Goal: Task Accomplishment & Management: Complete application form

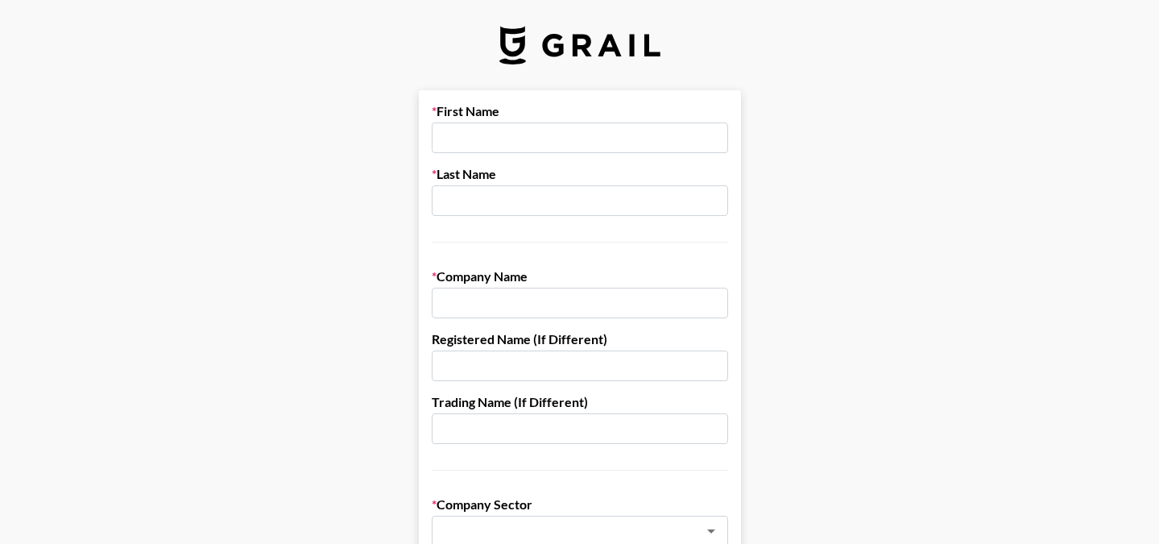
click at [469, 139] on input "text" at bounding box center [580, 137] width 296 height 31
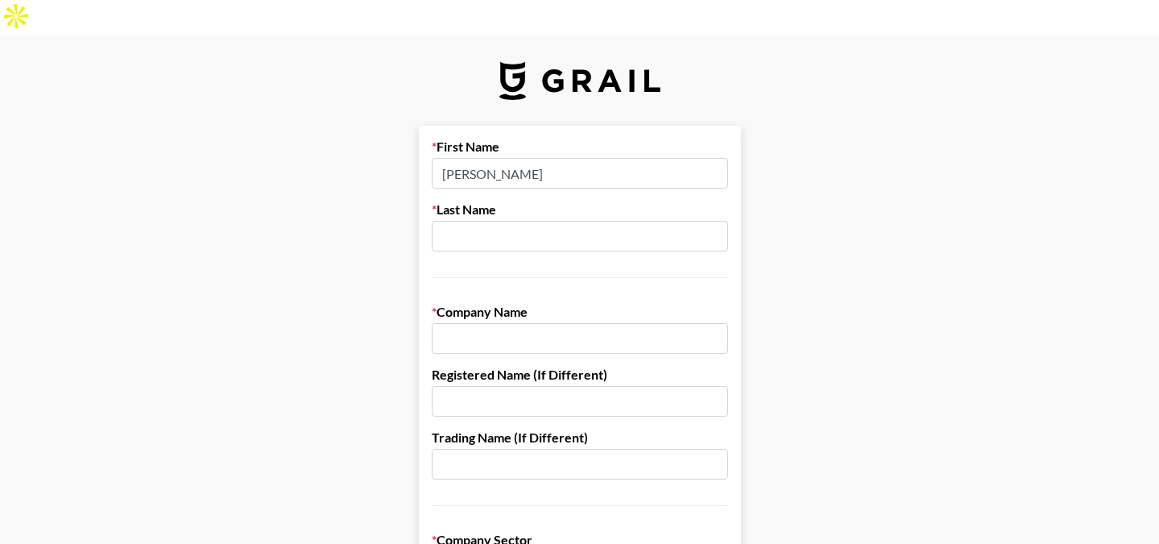
type input "[PERSON_NAME]"
click at [470, 221] on input "text" at bounding box center [580, 236] width 296 height 31
type input "Tayfoor"
click at [475, 323] on input "text" at bounding box center [580, 338] width 296 height 31
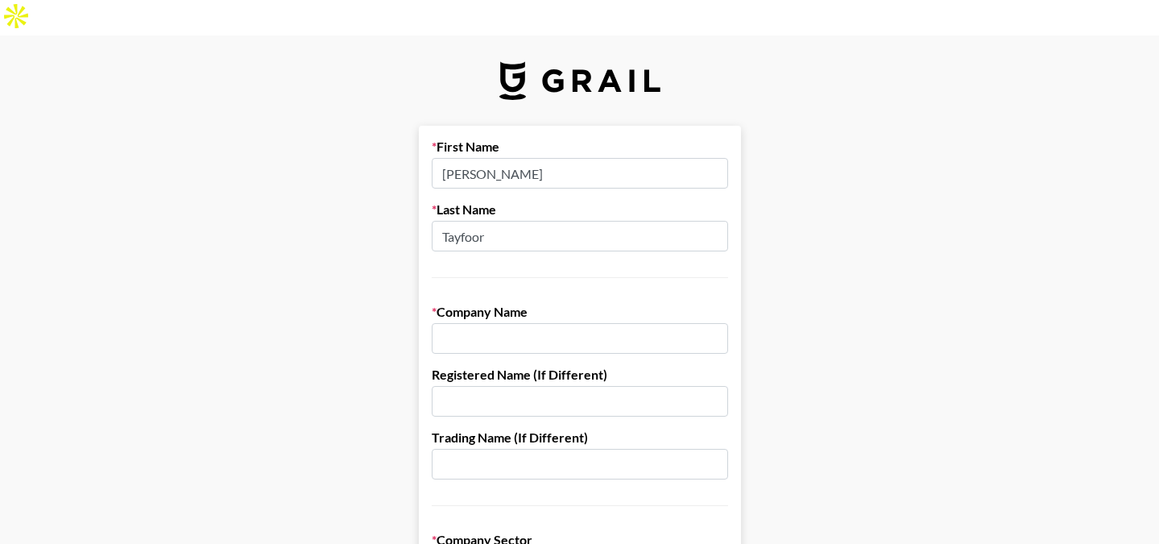
paste input "LLC-FZ Moi Truffle"
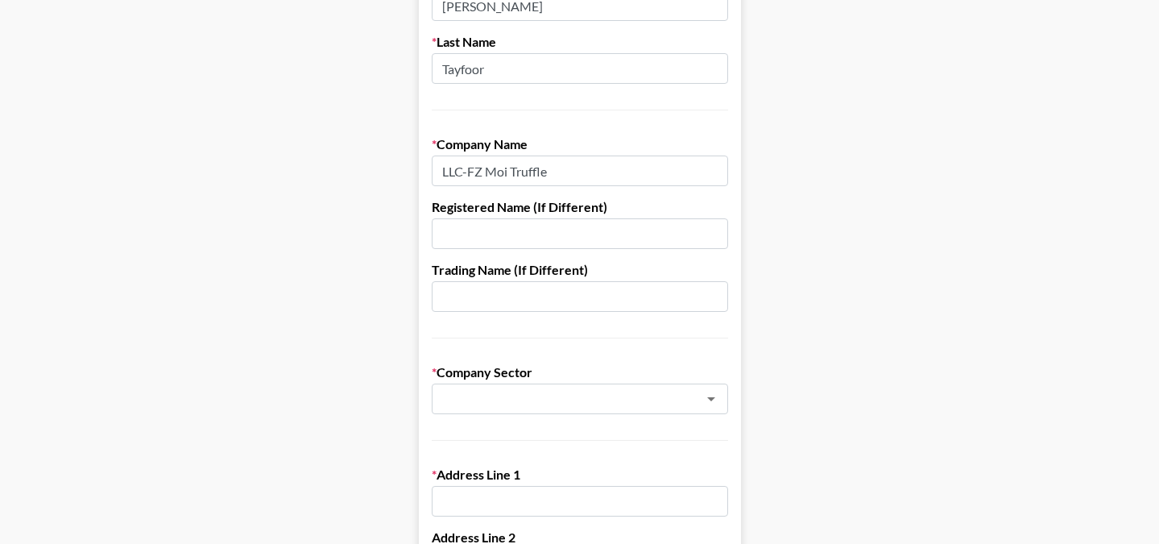
scroll to position [196, 0]
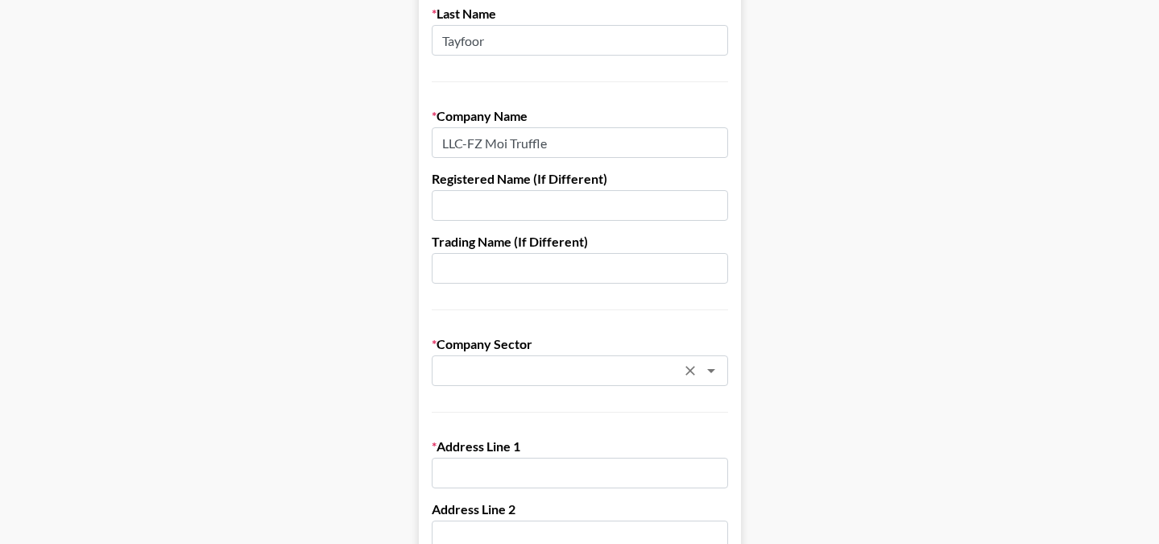
type input "LLC-FZ Moi Truffle"
click at [475, 362] on input "text" at bounding box center [558, 371] width 234 height 19
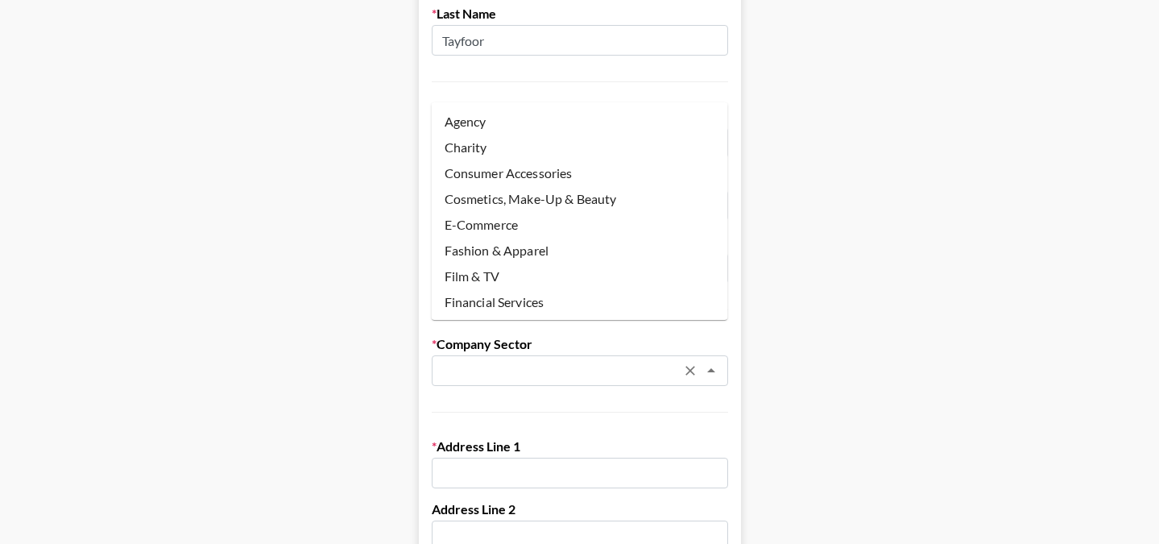
click at [486, 120] on li "Agency" at bounding box center [580, 122] width 296 height 26
type input "Agency"
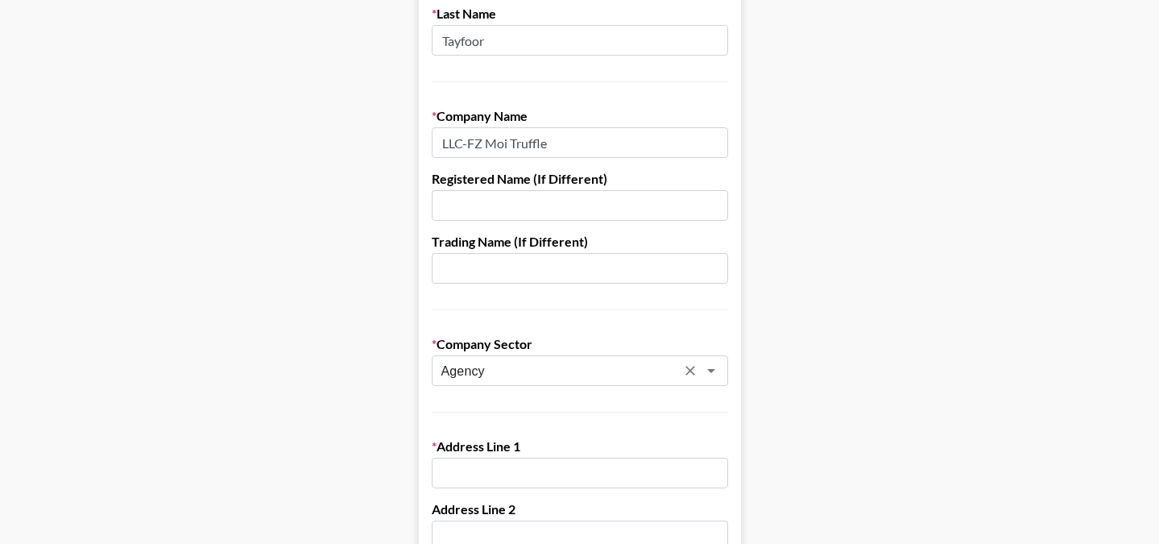
scroll to position [314, 0]
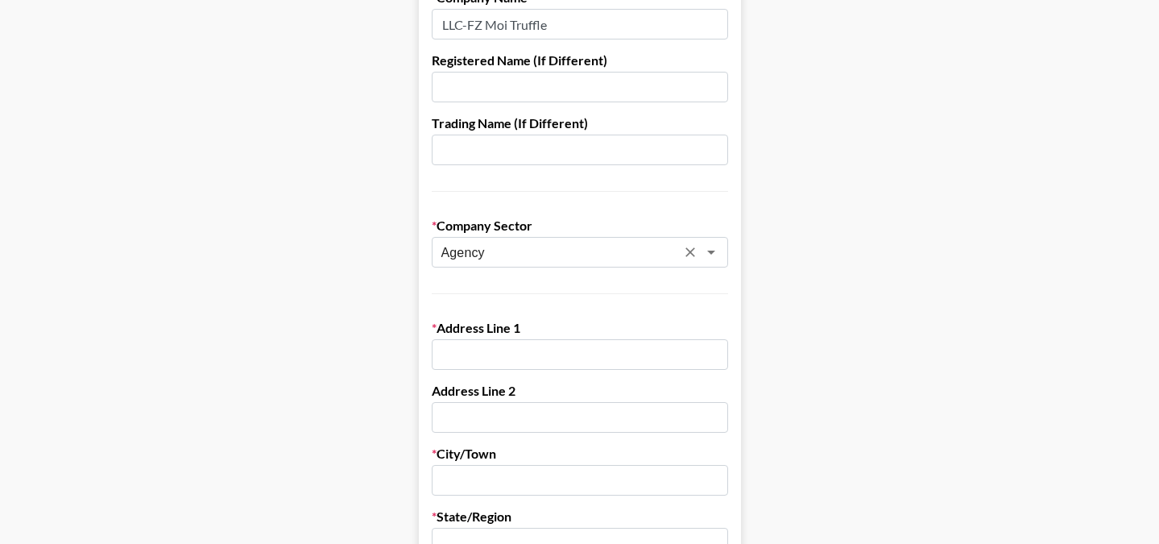
click at [473, 339] on input "text" at bounding box center [580, 354] width 296 height 31
drag, startPoint x: 478, startPoint y: 316, endPoint x: 403, endPoint y: 316, distance: 74.1
click at [403, 316] on main "First Name [PERSON_NAME] Last Name Tayfoor Company Name LLC-FZ Moi Truffle Regi…" at bounding box center [579, 507] width 1133 height 1391
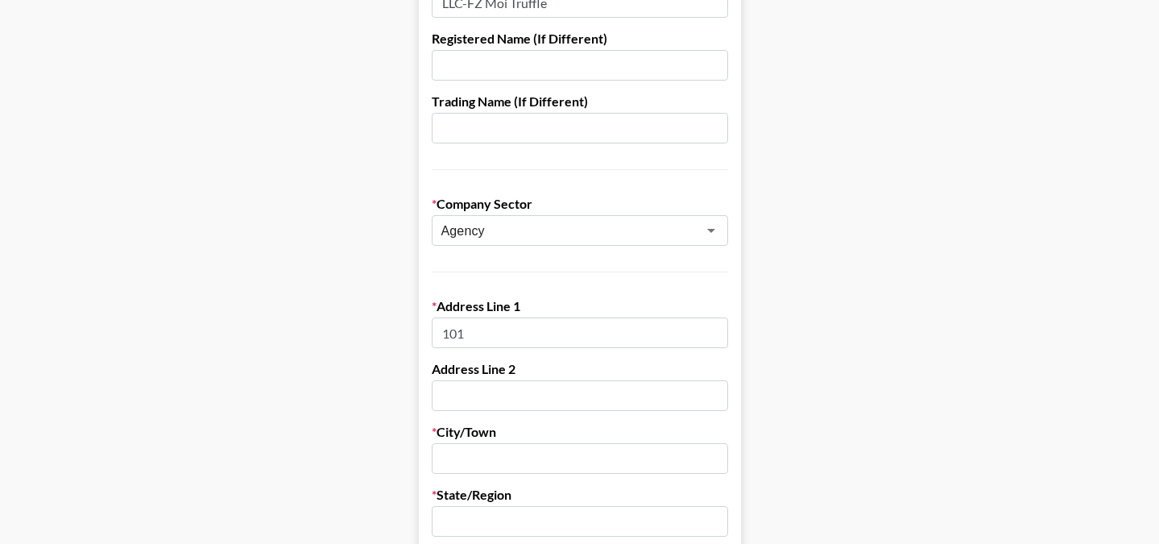
scroll to position [341, 0]
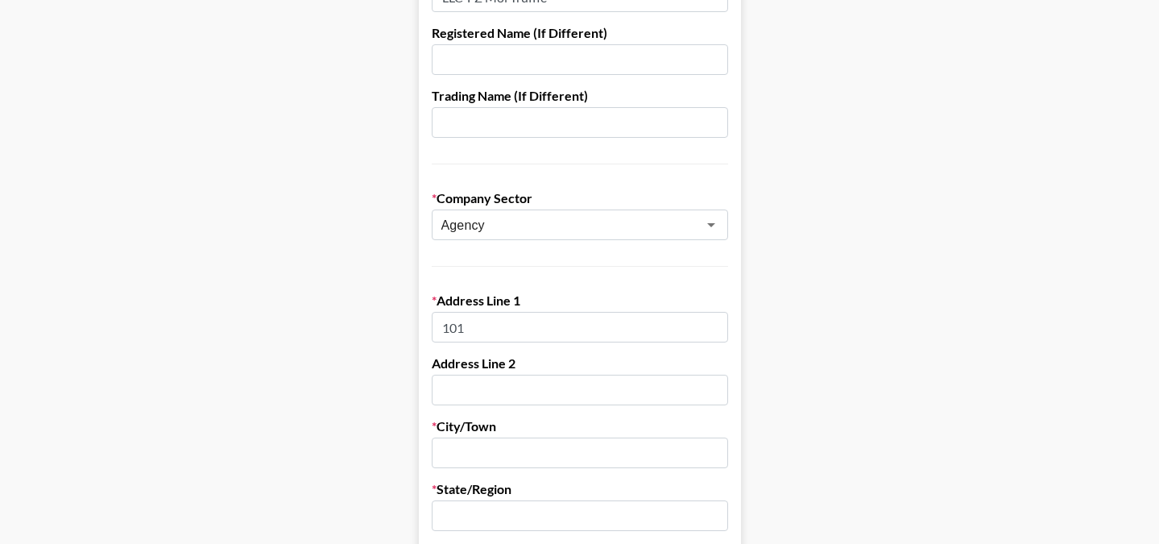
paste input "01 .No Studio Boutique"
click at [485, 312] on input "101 01 .No Studio Boutique" at bounding box center [580, 327] width 296 height 31
type input "101 01 No Studio Boutique"
click at [468, 437] on input "text" at bounding box center [580, 452] width 296 height 31
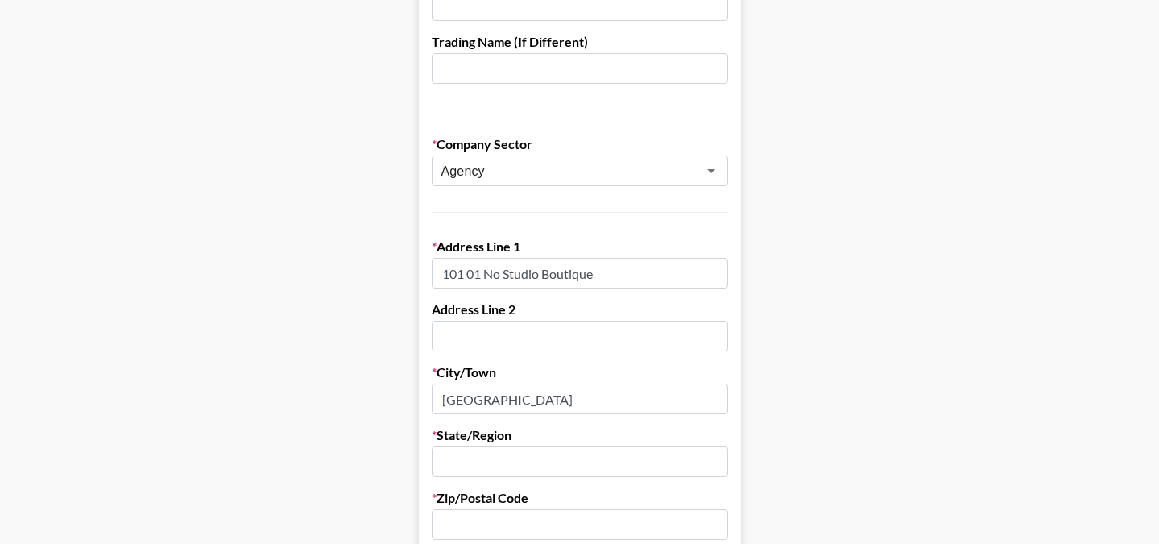
scroll to position [410, 0]
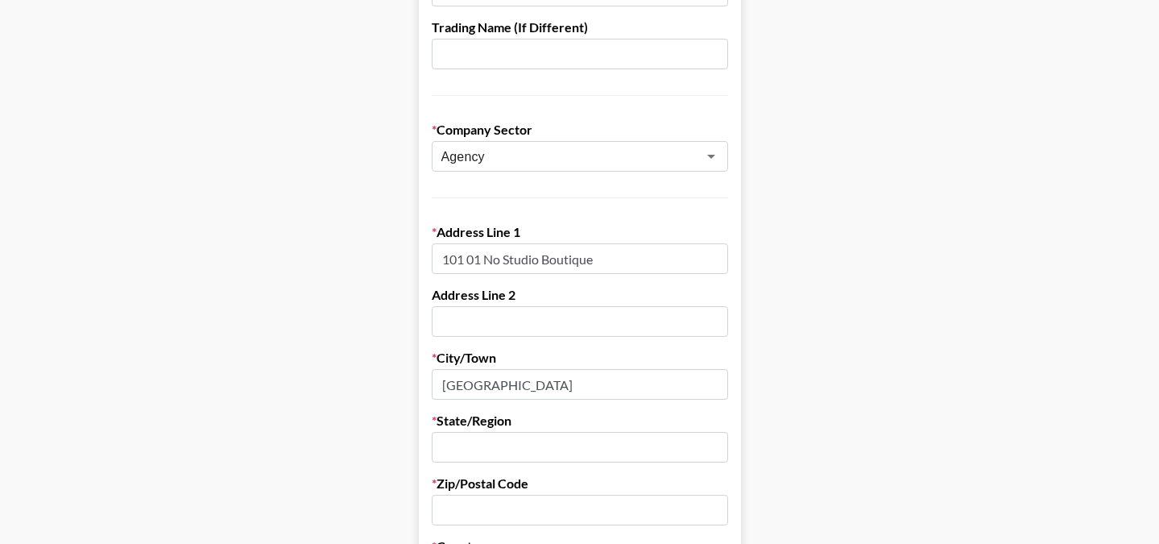
drag, startPoint x: 482, startPoint y: 350, endPoint x: 371, endPoint y: 350, distance: 111.1
click at [371, 350] on main "First Name [PERSON_NAME] Last Name Tayfoor Company Name LLC-FZ Moi Truffle Regi…" at bounding box center [579, 411] width 1133 height 1391
drag, startPoint x: 496, startPoint y: 345, endPoint x: 356, endPoint y: 345, distance: 140.1
click at [356, 345] on main "First Name [PERSON_NAME] Last Name Tayfoor Company Name LLC-FZ Moi Truffle Regi…" at bounding box center [579, 411] width 1133 height 1391
paste input "City Studio Duba"
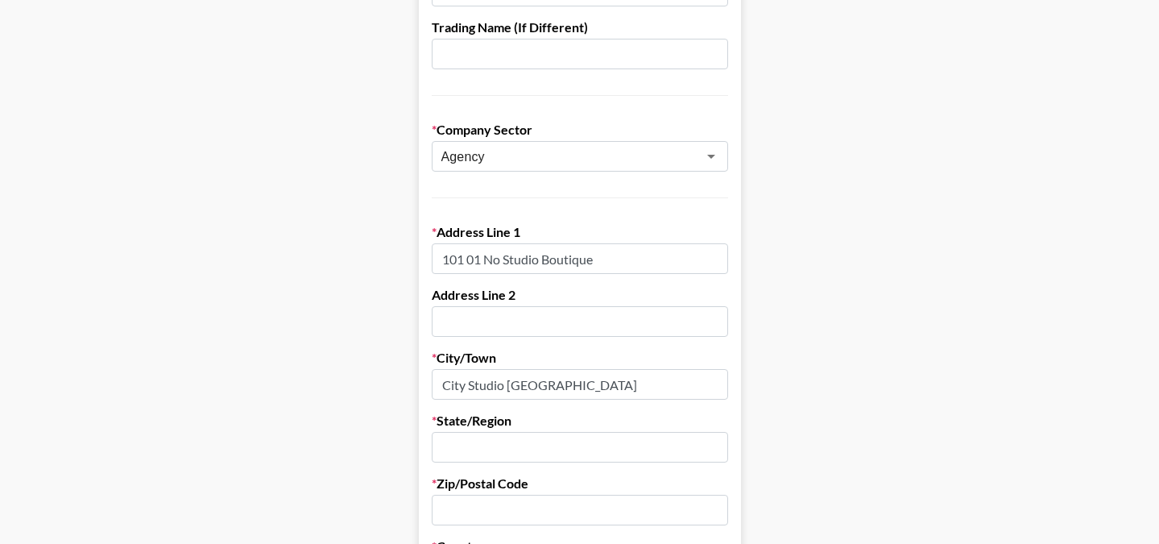
type input "City Studio [GEOGRAPHIC_DATA]"
click at [460, 432] on input "text" at bounding box center [580, 447] width 296 height 31
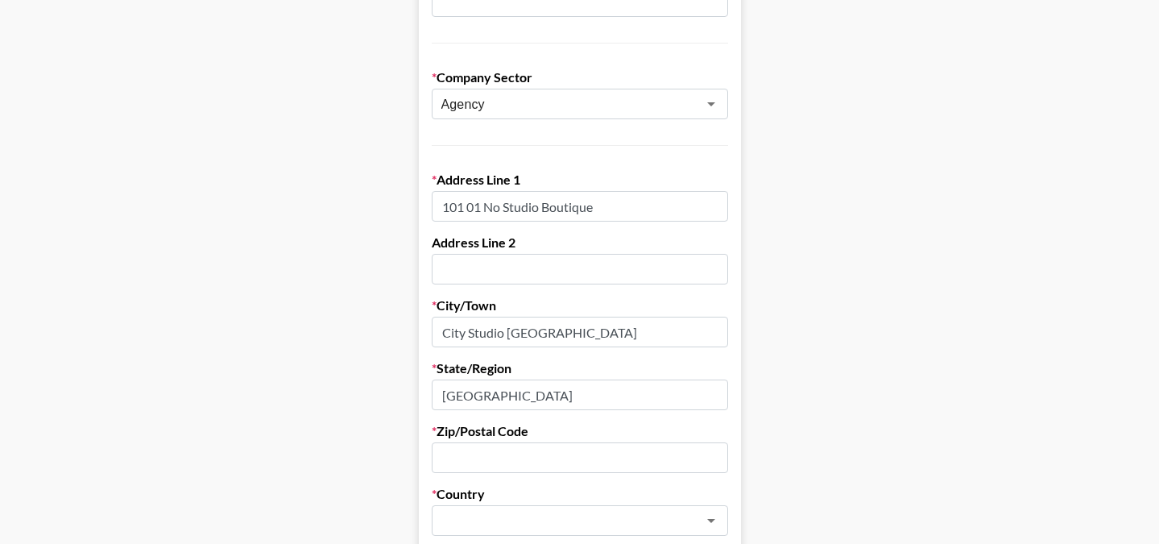
scroll to position [552, 0]
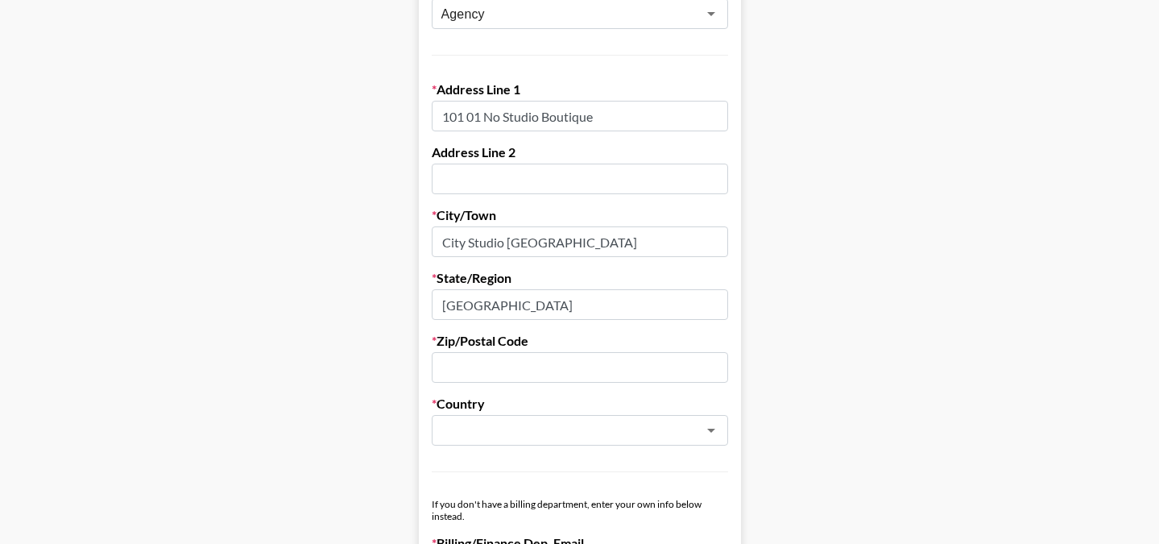
type input "[GEOGRAPHIC_DATA]"
click at [469, 352] on input "text" at bounding box center [580, 367] width 296 height 31
type input "00000"
click at [483, 411] on form "First Name [PERSON_NAME] Last Name Tayfoor Company Name LLC-FZ Moi Truffle Regi…" at bounding box center [580, 268] width 322 height 1391
click at [482, 421] on input "text" at bounding box center [558, 430] width 234 height 19
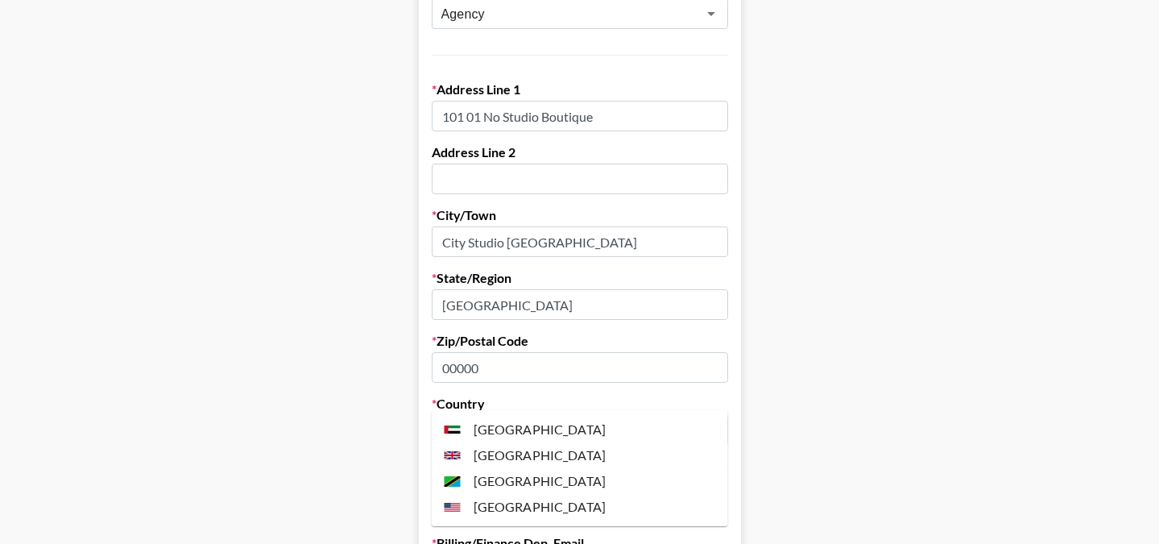
click at [494, 426] on li "[GEOGRAPHIC_DATA]" at bounding box center [580, 429] width 296 height 26
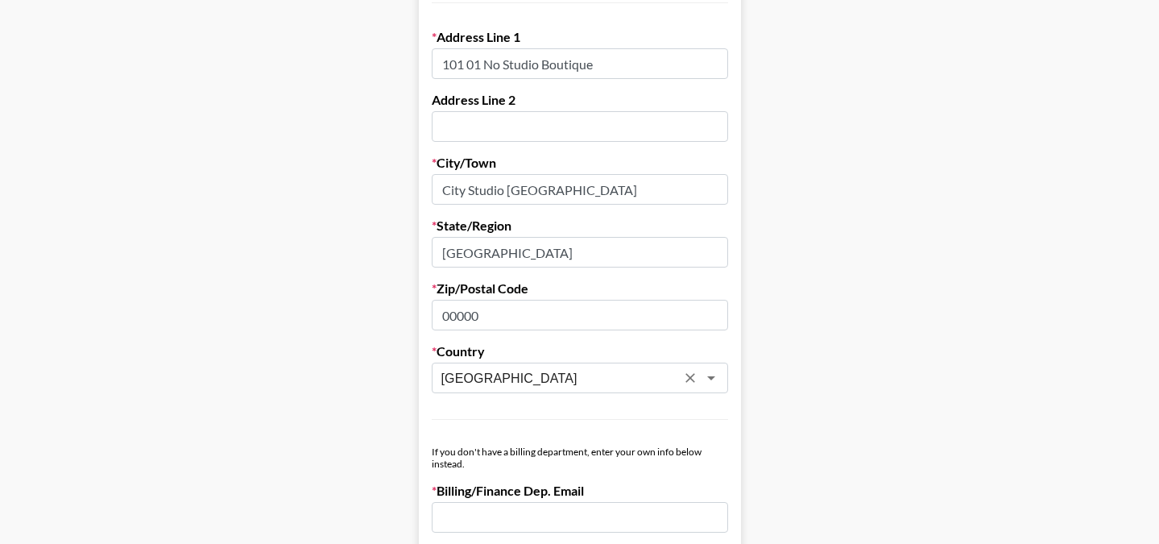
scroll to position [705, 0]
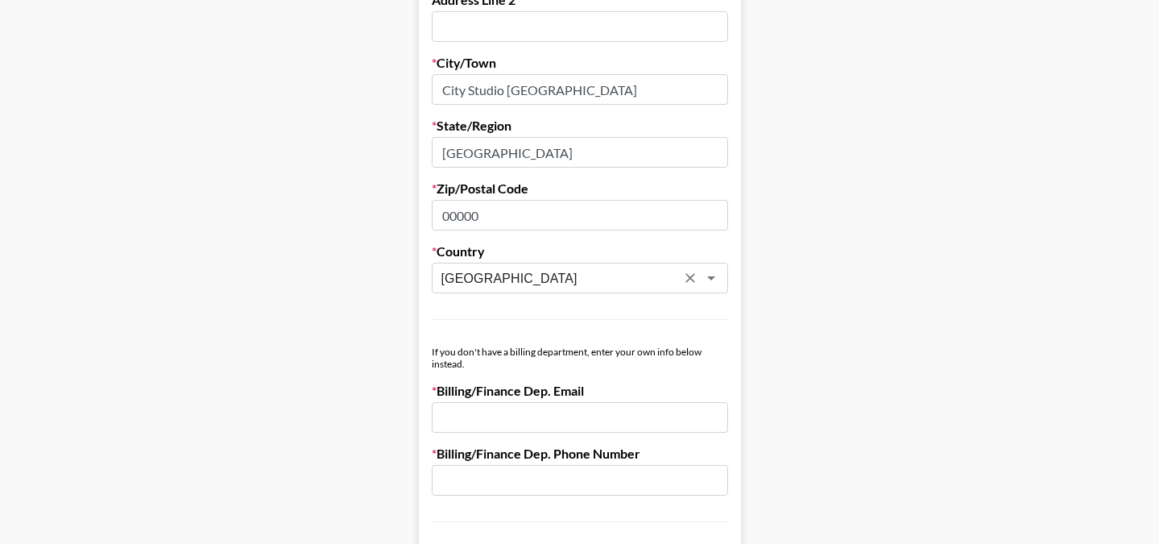
type input "[GEOGRAPHIC_DATA]"
click at [466, 402] on input "email" at bounding box center [580, 417] width 296 height 31
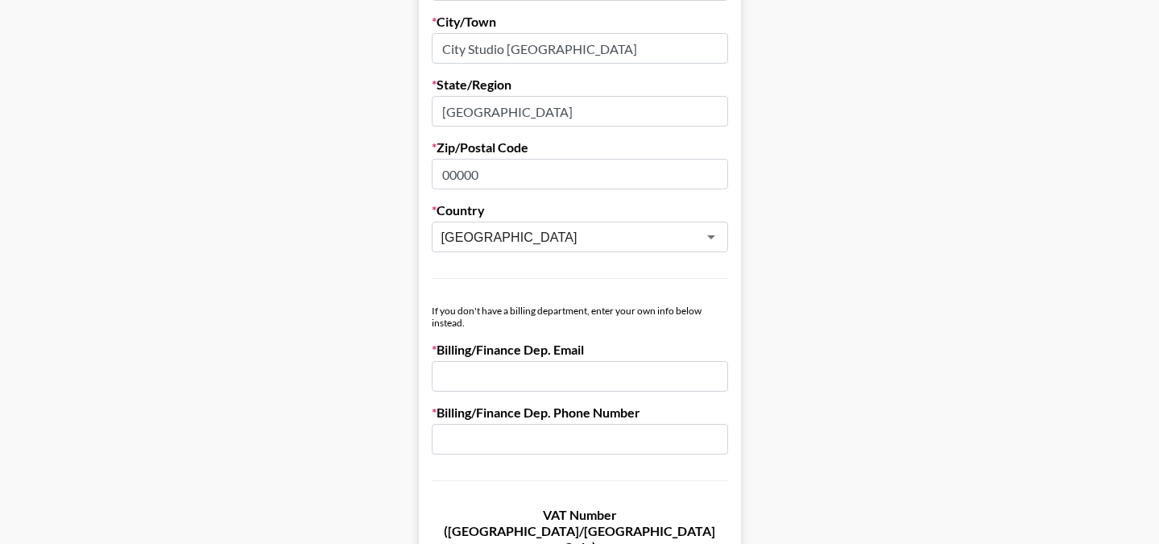
scroll to position [749, 0]
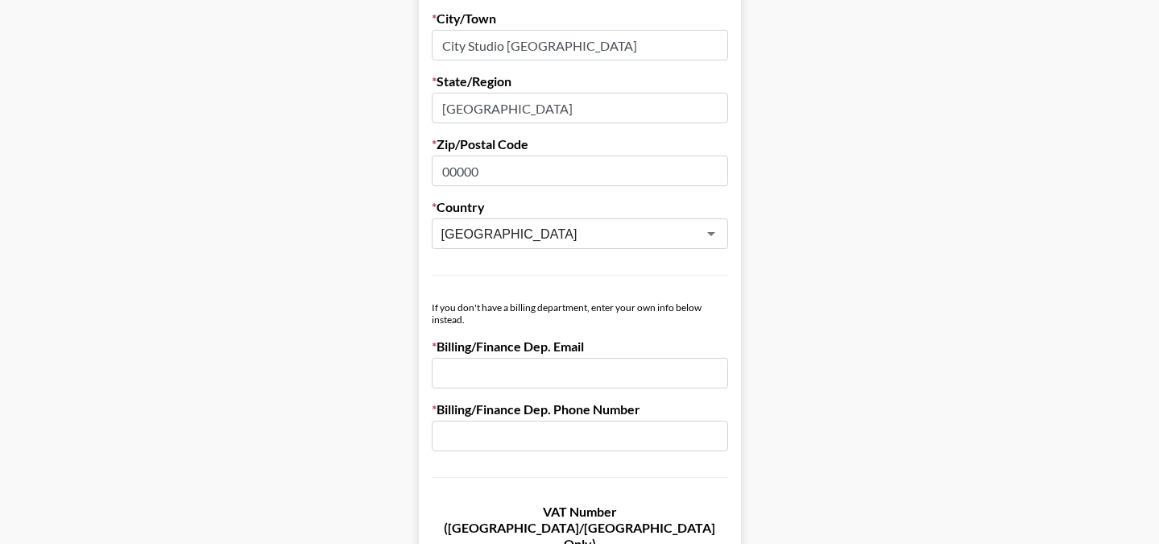
paste input "[EMAIL_ADDRESS][DOMAIN_NAME]"
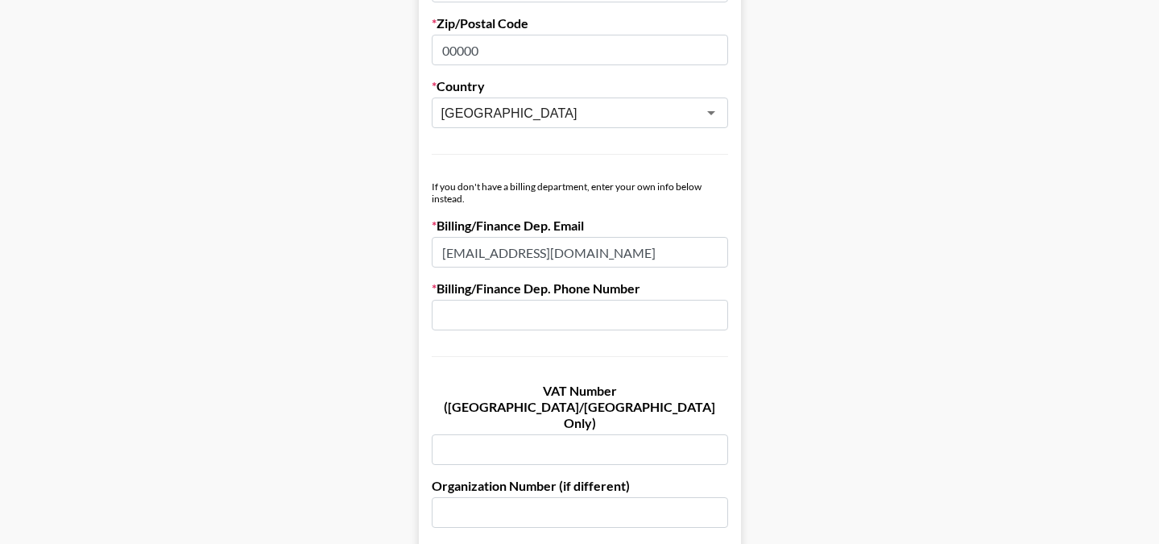
scroll to position [995, 0]
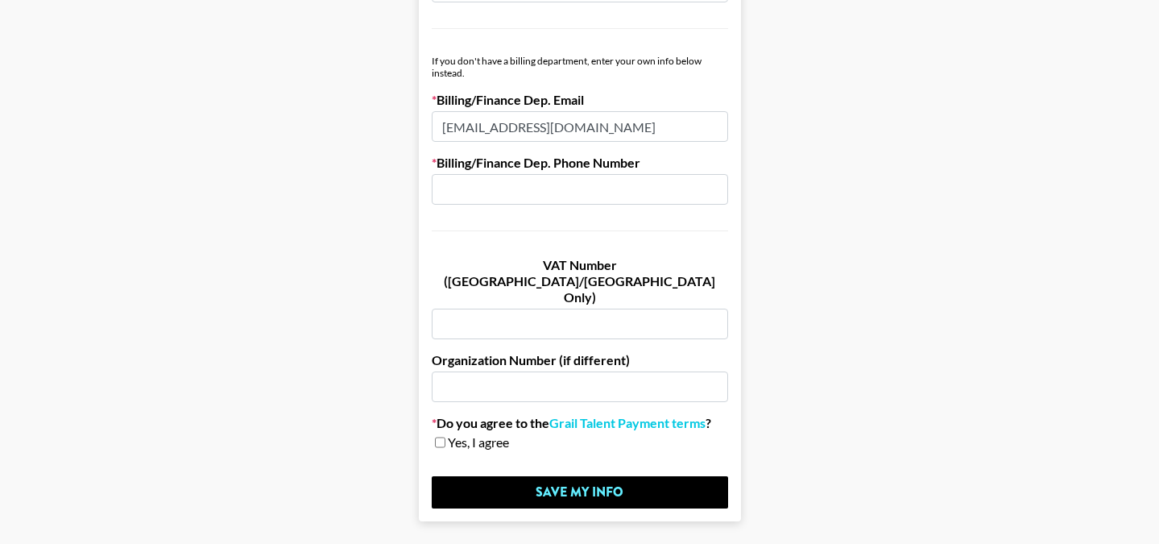
type input "[EMAIL_ADDRESS][DOMAIN_NAME]"
click at [442, 436] on input "checkbox" at bounding box center [440, 441] width 10 height 11
checkbox input "true"
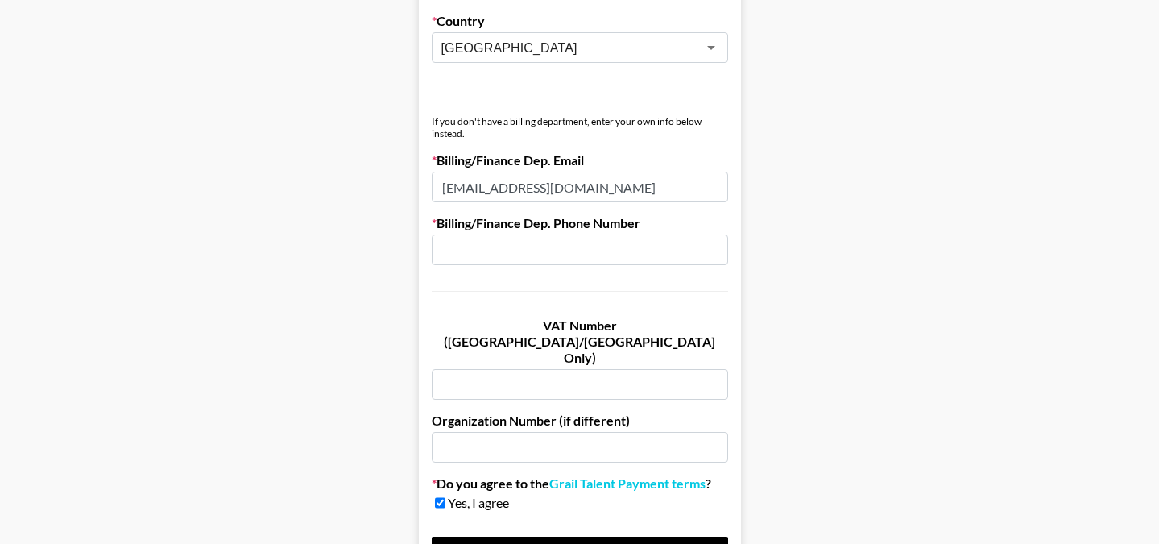
scroll to position [928, 0]
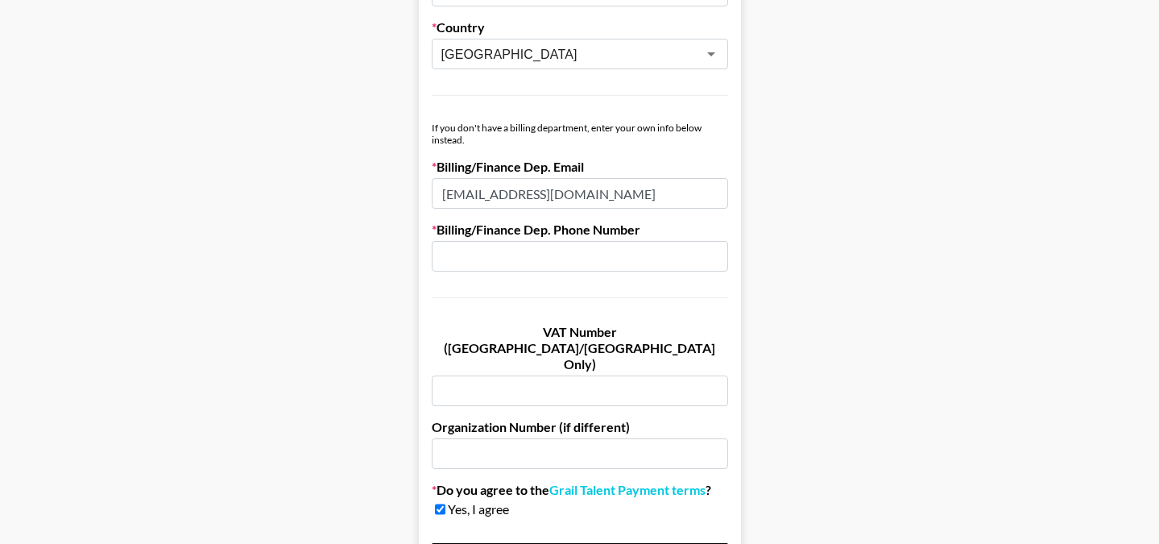
click at [484, 241] on input "text" at bounding box center [580, 256] width 296 height 31
paste input "052 657 4408"
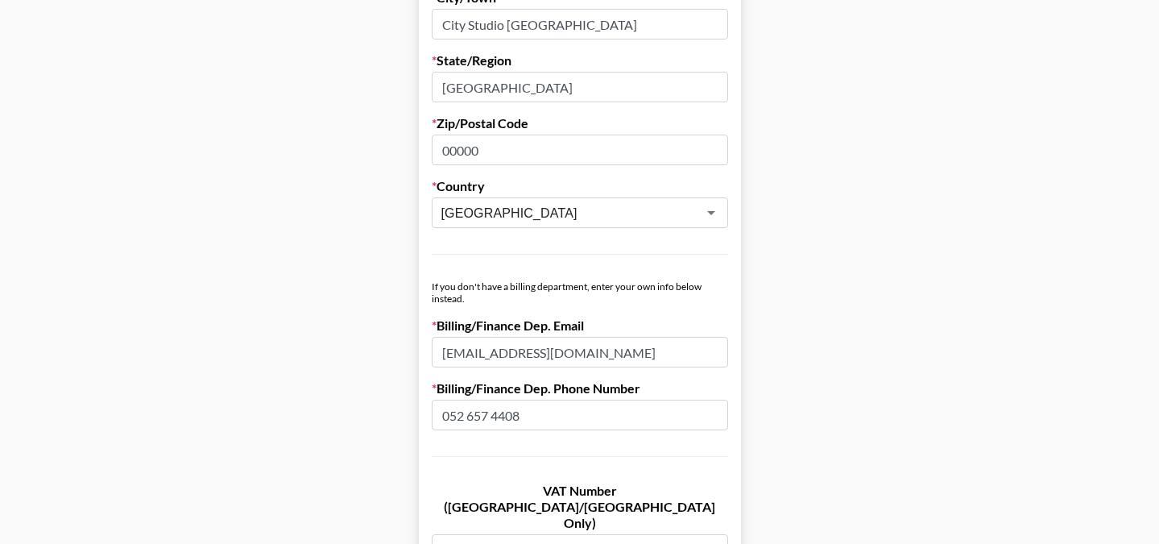
scroll to position [773, 0]
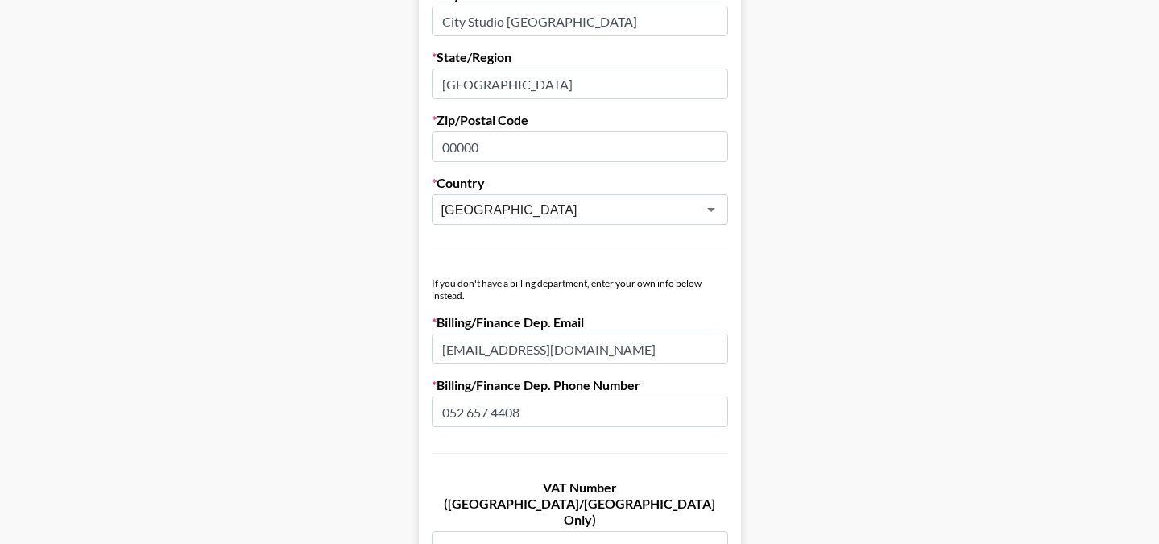
click at [446, 396] on input "052 657 4408" at bounding box center [580, 411] width 296 height 31
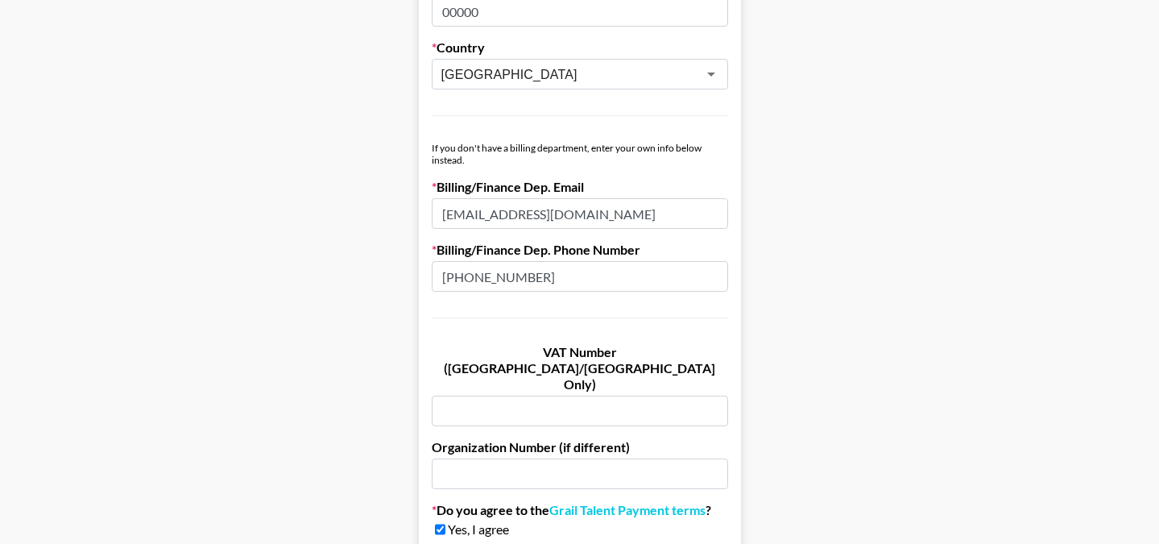
scroll to position [995, 0]
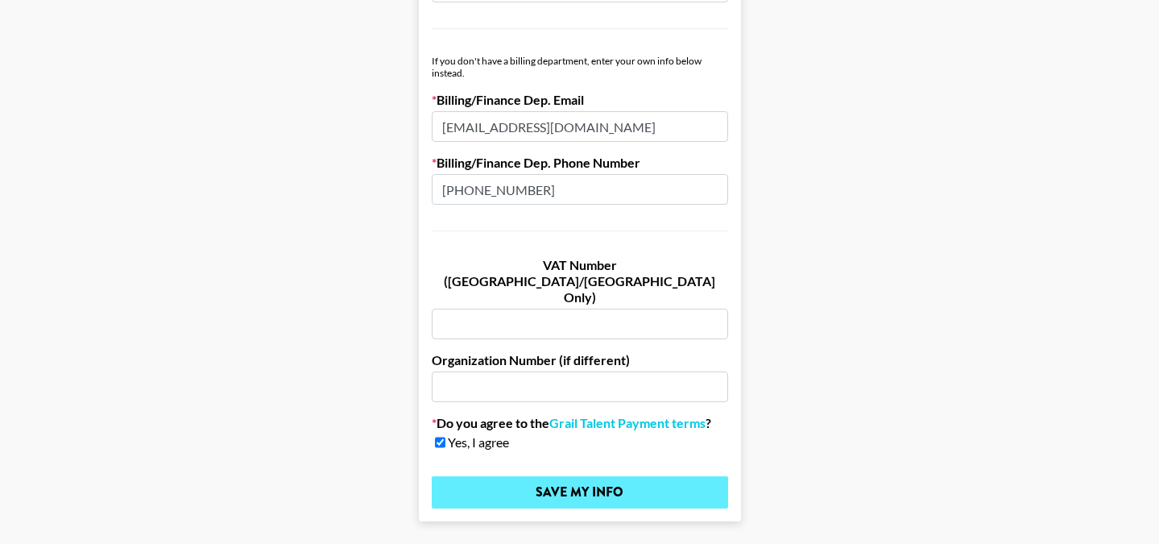
type input "[PHONE_NUMBER]"
click at [622, 476] on input "Save My Info" at bounding box center [580, 492] width 296 height 32
